Goal: Task Accomplishment & Management: Manage account settings

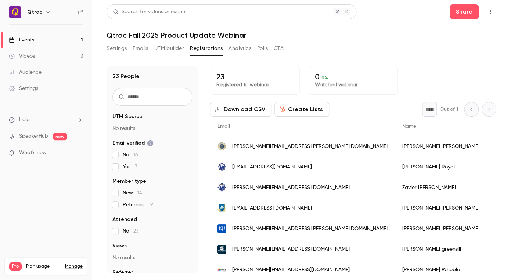
click at [36, 39] on link "Events 1" at bounding box center [46, 40] width 92 height 16
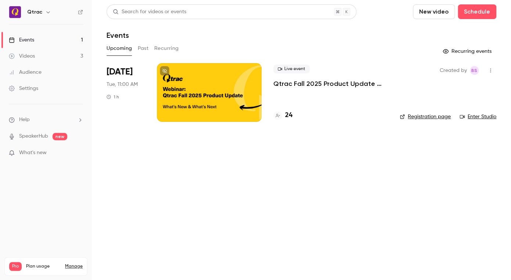
click at [292, 84] on p "Qtrac Fall 2025 Product Update Webinar" at bounding box center [330, 83] width 115 height 9
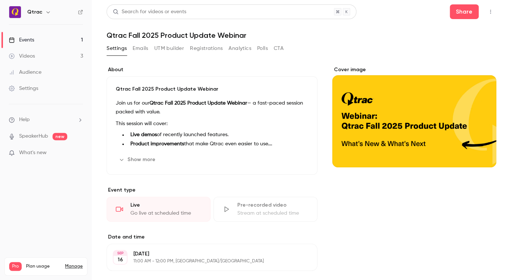
click at [139, 49] on button "Emails" at bounding box center [140, 49] width 15 height 12
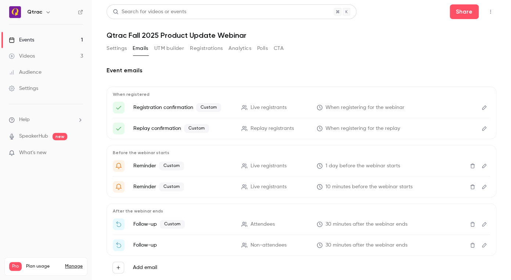
click at [483, 108] on icon "Edit" at bounding box center [484, 107] width 6 height 5
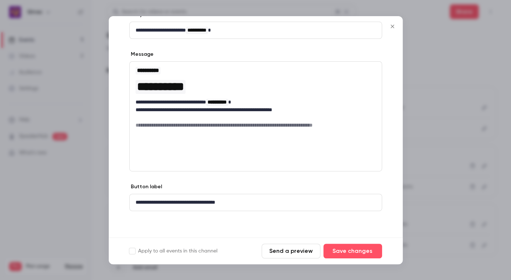
scroll to position [40, 0]
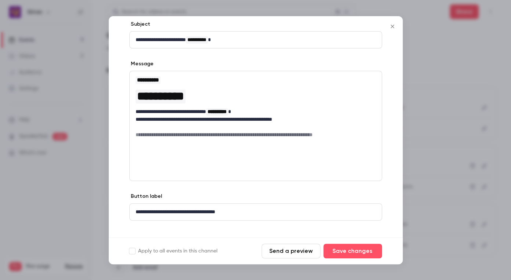
click at [392, 26] on icon "Close" at bounding box center [391, 26] width 3 height 3
